Goal: Task Accomplishment & Management: Complete application form

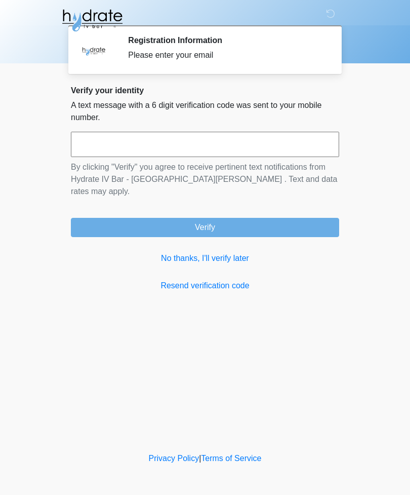
click at [235, 146] on input "text" at bounding box center [205, 144] width 269 height 25
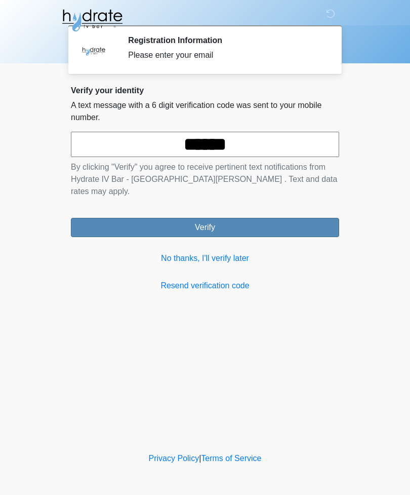
type input "******"
click at [229, 218] on button "Verify" at bounding box center [205, 227] width 269 height 19
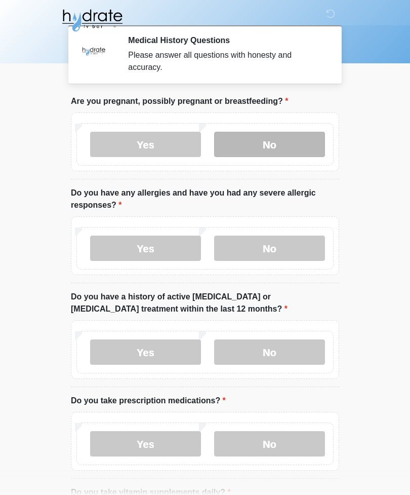
click at [289, 148] on label "No" at bounding box center [269, 144] width 111 height 25
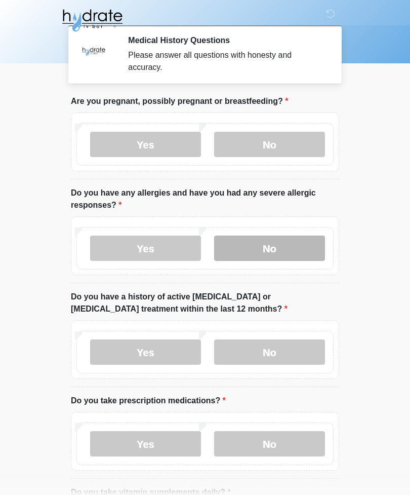
click at [284, 248] on label "No" at bounding box center [269, 248] width 111 height 25
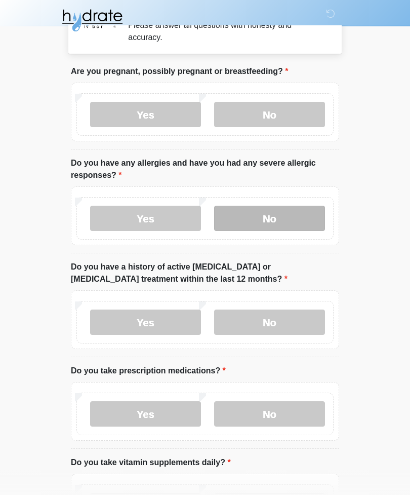
scroll to position [43, 0]
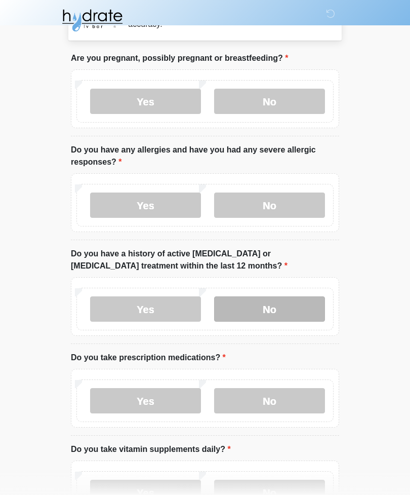
click at [279, 304] on label "No" at bounding box center [269, 308] width 111 height 25
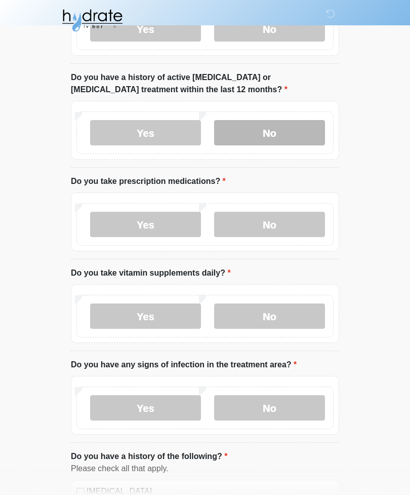
scroll to position [223, 0]
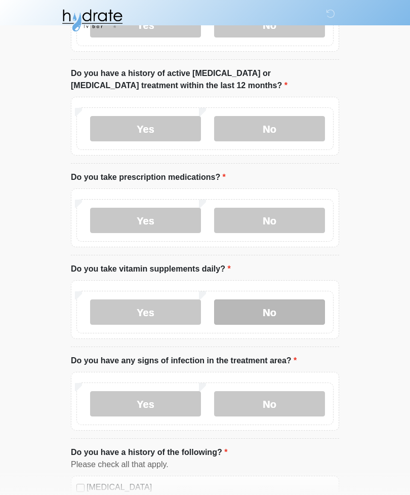
click at [290, 312] on label "No" at bounding box center [269, 311] width 111 height 25
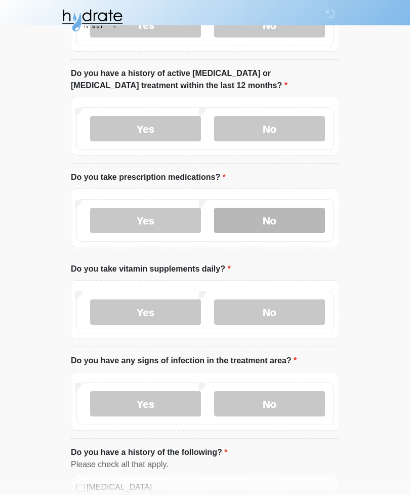
click at [293, 212] on label "No" at bounding box center [269, 220] width 111 height 25
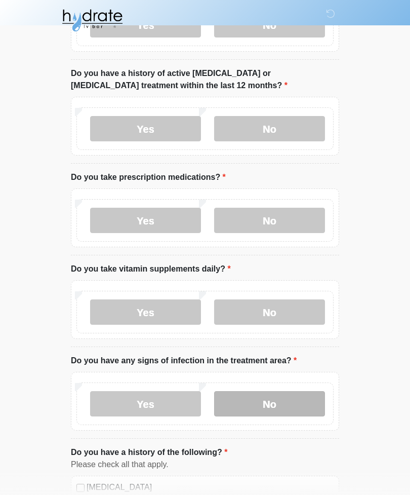
click at [285, 405] on label "No" at bounding box center [269, 403] width 111 height 25
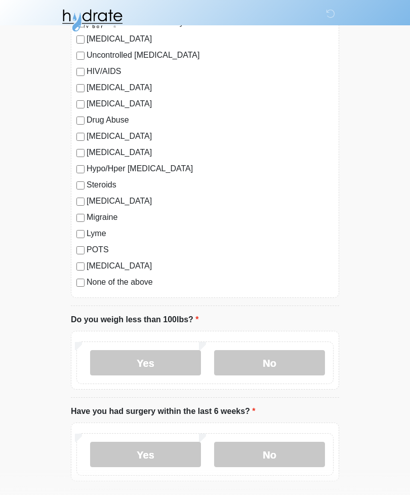
scroll to position [954, 0]
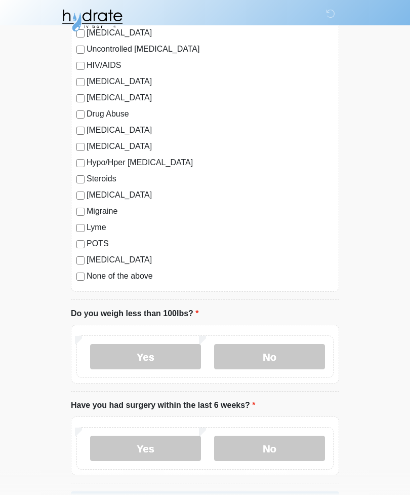
click at [147, 270] on label "None of the above" at bounding box center [210, 276] width 247 height 12
click at [291, 358] on label "No" at bounding box center [269, 356] width 111 height 25
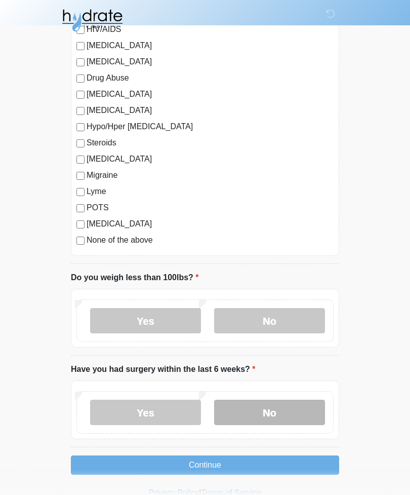
click at [287, 410] on label "No" at bounding box center [269, 412] width 111 height 25
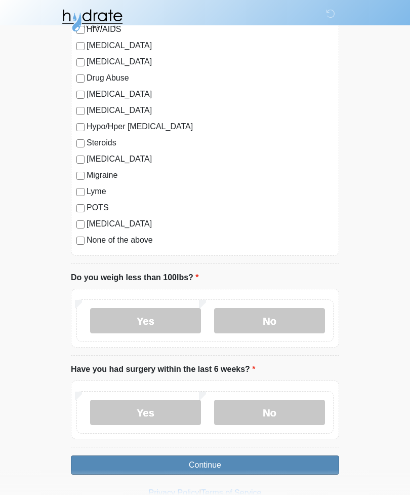
click at [219, 464] on button "Continue" at bounding box center [205, 465] width 269 height 19
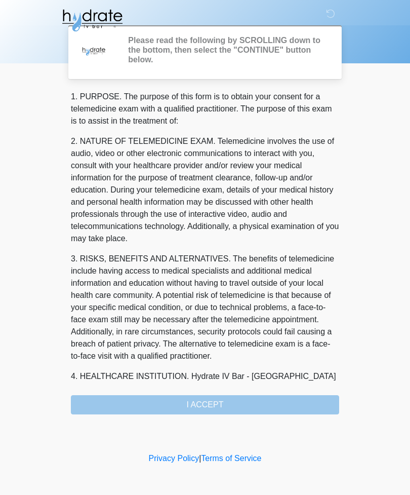
scroll to position [0, 0]
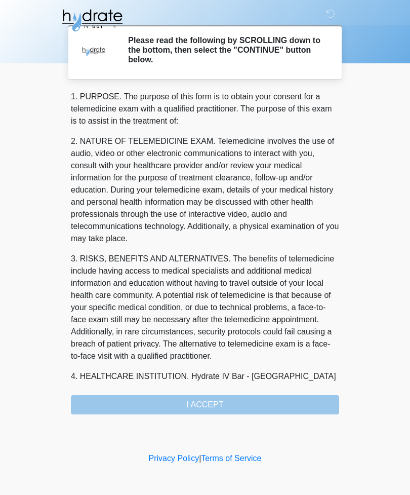
click at [212, 404] on div "1. PURPOSE. The purpose of this form is to obtain your consent for a telemedici…" at bounding box center [205, 253] width 269 height 324
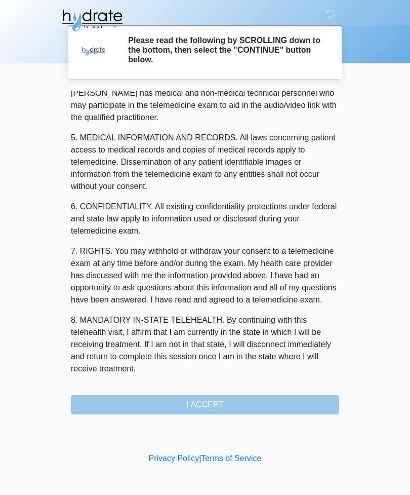
scroll to position [308, 0]
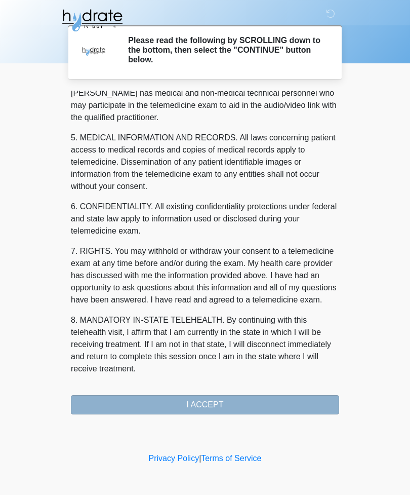
click at [209, 404] on button "I ACCEPT" at bounding box center [205, 404] width 269 height 19
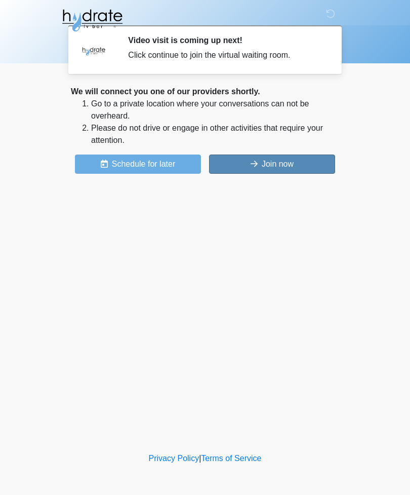
click at [300, 164] on button "Join now" at bounding box center [272, 164] width 126 height 19
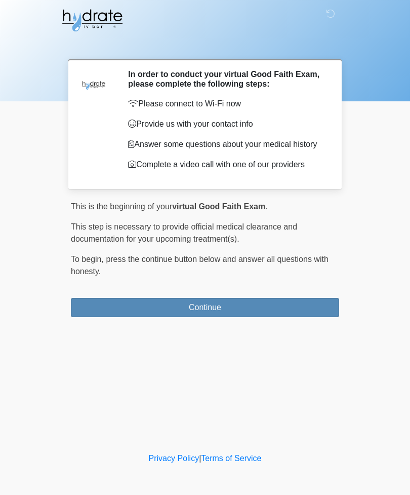
click at [288, 316] on button "Continue" at bounding box center [205, 307] width 269 height 19
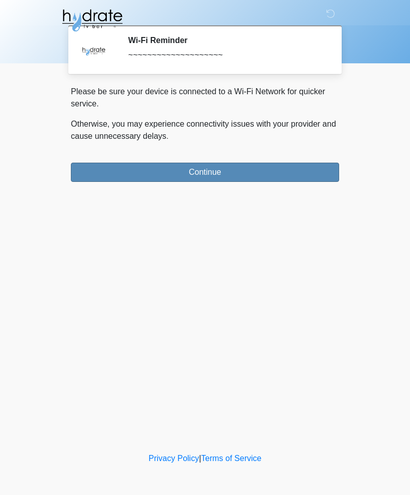
click at [245, 169] on button "Continue" at bounding box center [205, 172] width 269 height 19
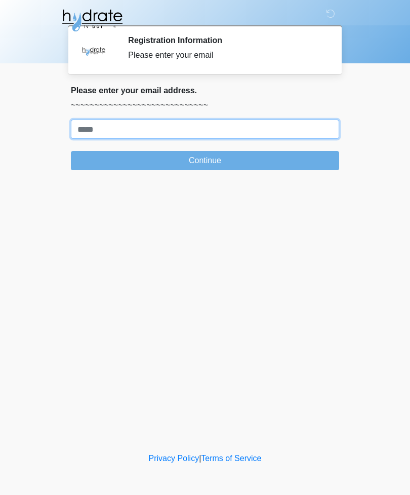
click at [191, 135] on input "Where should we email your treatment plan?" at bounding box center [205, 129] width 269 height 19
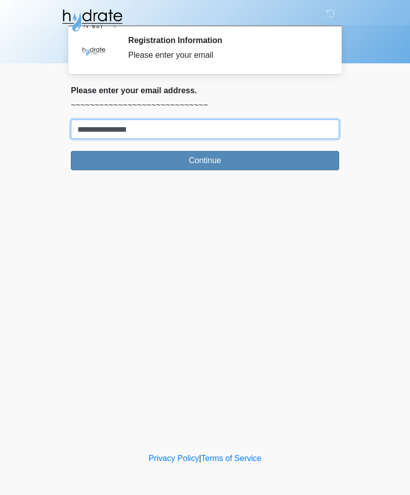
type input "**********"
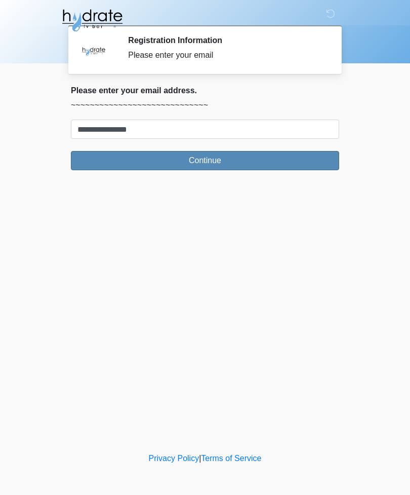
click at [109, 162] on button "Continue" at bounding box center [205, 160] width 269 height 19
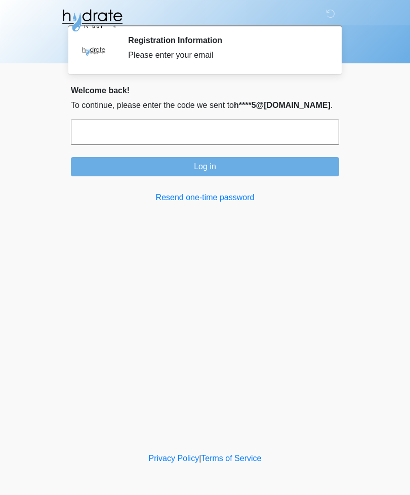
click at [101, 137] on input "text" at bounding box center [205, 132] width 269 height 25
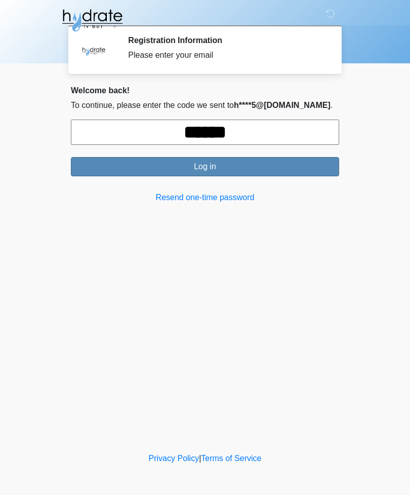
type input "******"
click at [158, 172] on button "Log in" at bounding box center [205, 166] width 269 height 19
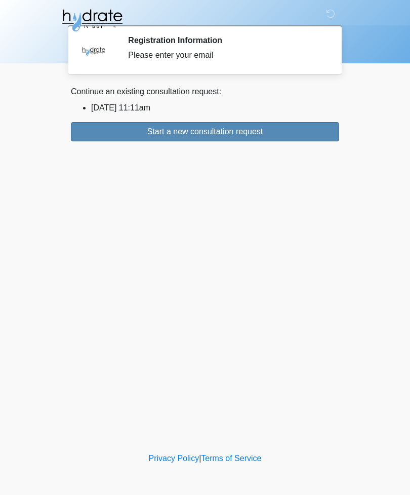
click at [163, 138] on button "Start a new consultation request" at bounding box center [205, 131] width 269 height 19
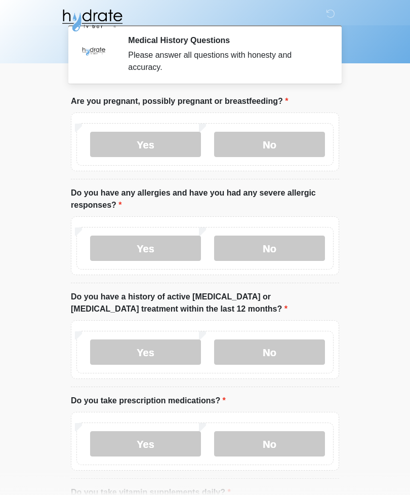
click at [258, 164] on div "Yes No" at bounding box center [205, 144] width 257 height 43
click at [245, 153] on label "No" at bounding box center [269, 144] width 111 height 25
click at [298, 258] on label "No" at bounding box center [269, 248] width 111 height 25
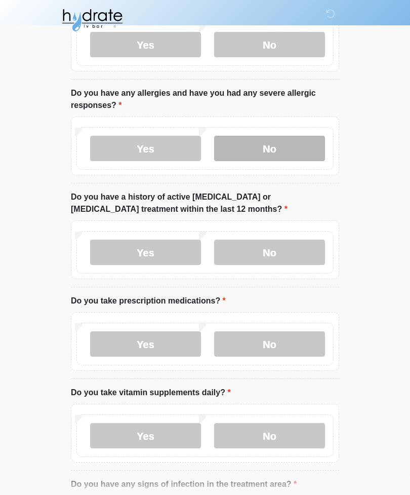
scroll to position [100, 0]
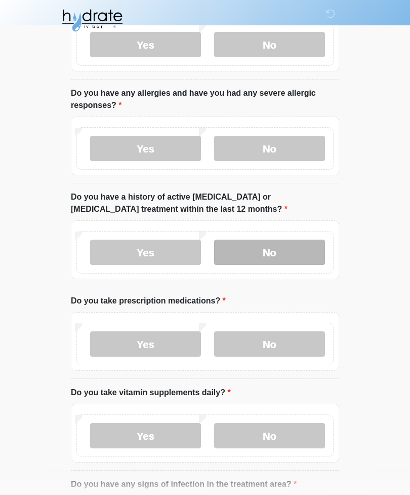
click at [299, 256] on label "No" at bounding box center [269, 252] width 111 height 25
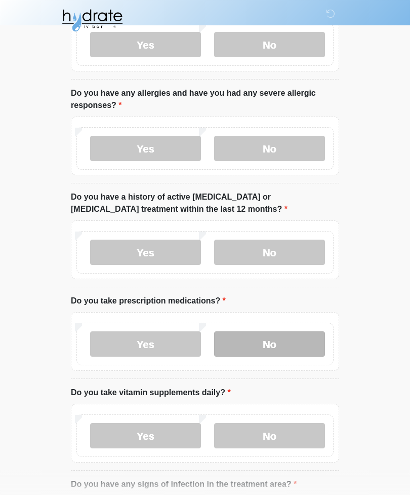
click at [293, 352] on label "No" at bounding box center [269, 343] width 111 height 25
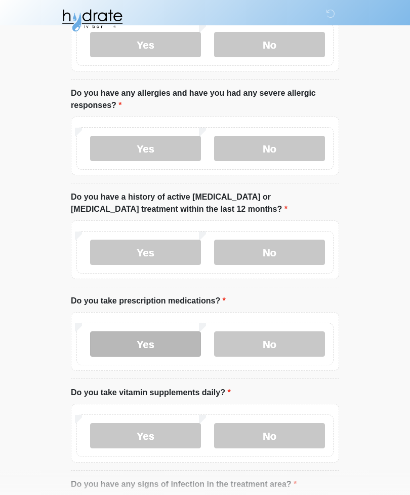
click at [186, 349] on label "Yes" at bounding box center [145, 343] width 111 height 25
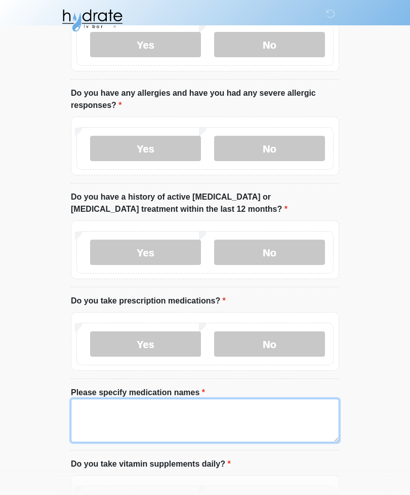
click at [162, 428] on textarea "Please specify medication names" at bounding box center [205, 421] width 269 height 44
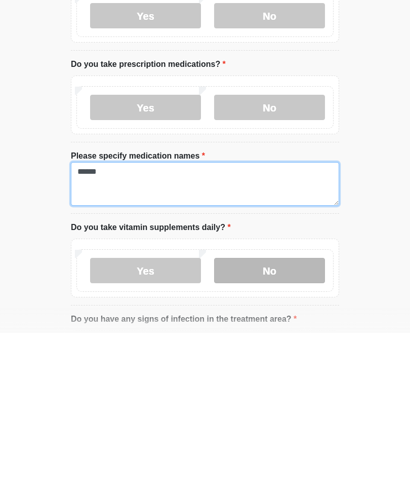
type textarea "******"
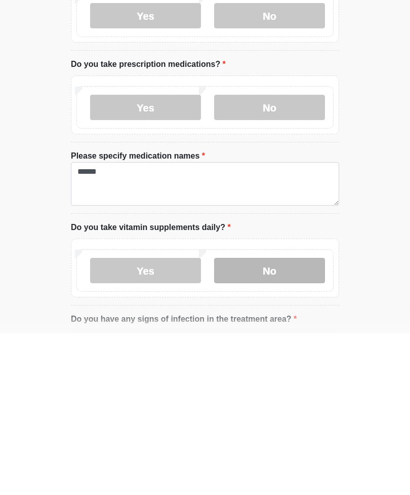
click at [276, 420] on label "No" at bounding box center [269, 432] width 111 height 25
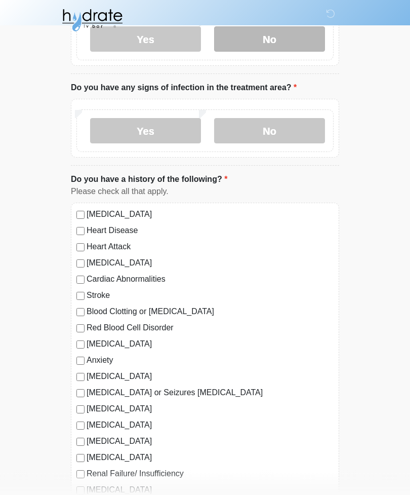
scroll to position [566, 0]
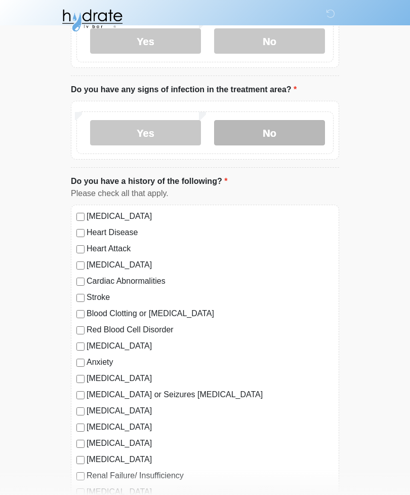
click at [285, 129] on label "No" at bounding box center [269, 132] width 111 height 25
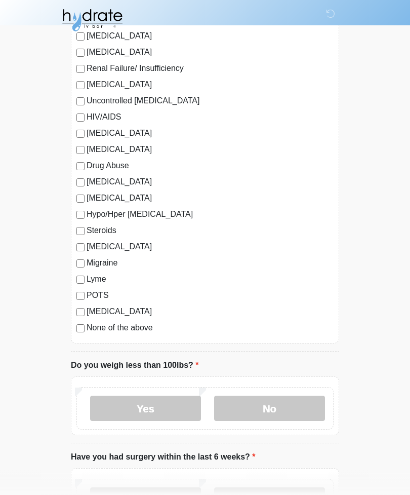
scroll to position [1061, 0]
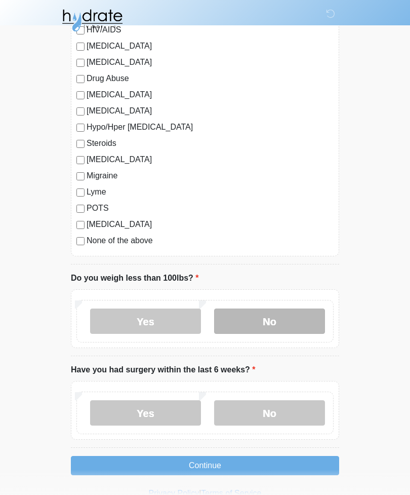
click at [259, 323] on label "No" at bounding box center [269, 321] width 111 height 25
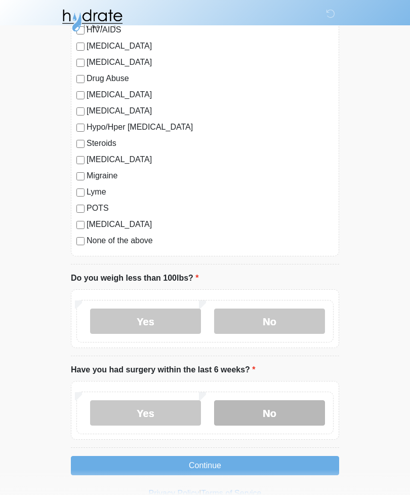
click at [256, 415] on label "No" at bounding box center [269, 412] width 111 height 25
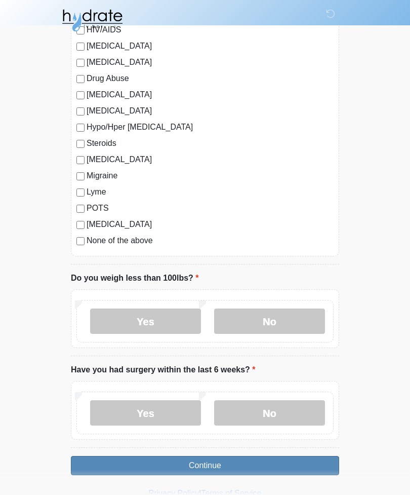
click at [189, 465] on button "Continue" at bounding box center [205, 465] width 269 height 19
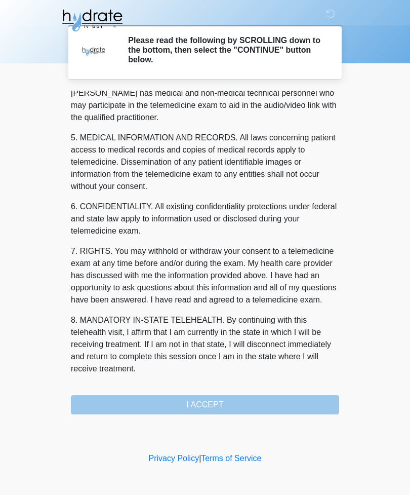
scroll to position [308, 0]
click at [139, 403] on button "I ACCEPT" at bounding box center [205, 404] width 269 height 19
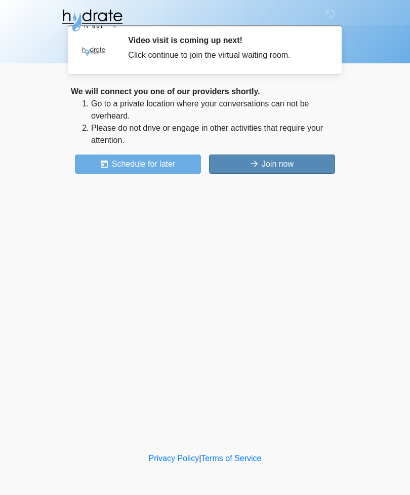
click at [258, 166] on button "Join now" at bounding box center [272, 164] width 126 height 19
